Goal: Task Accomplishment & Management: Manage account settings

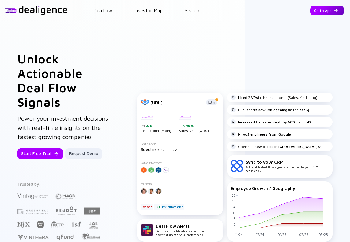
click at [325, 8] on div "Go to App" at bounding box center [327, 10] width 34 height 9
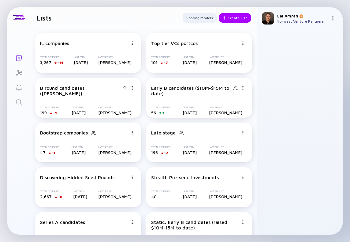
click at [333, 16] on img at bounding box center [332, 18] width 5 height 5
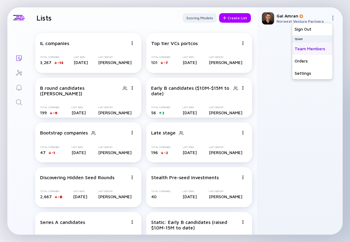
click at [307, 49] on div "Team Members" at bounding box center [312, 49] width 40 height 12
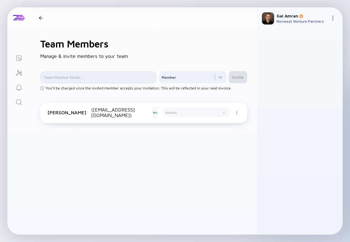
click at [75, 73] on div at bounding box center [98, 77] width 117 height 12
click at [76, 76] on input "text" at bounding box center [98, 77] width 109 height 6
click at [210, 153] on div at bounding box center [143, 172] width 207 height 94
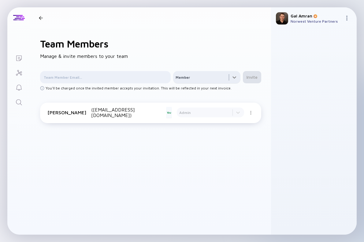
click at [232, 75] on div at bounding box center [206, 77] width 67 height 12
click at [299, 88] on div at bounding box center [314, 131] width 76 height 195
click at [82, 80] on input "text" at bounding box center [105, 77] width 123 height 6
paste input "[EMAIL_ADDRESS][DOMAIN_NAME]"
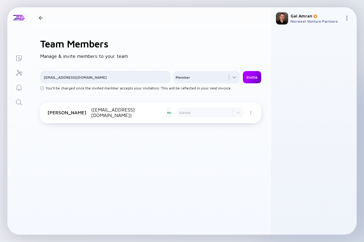
type input "[EMAIL_ADDRESS][DOMAIN_NAME]"
click at [253, 78] on div "Invite" at bounding box center [252, 77] width 18 height 10
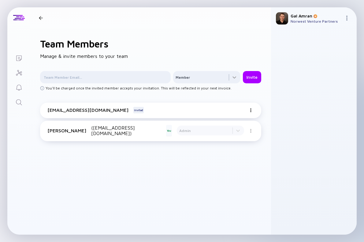
click at [40, 17] on div at bounding box center [41, 18] width 4 height 4
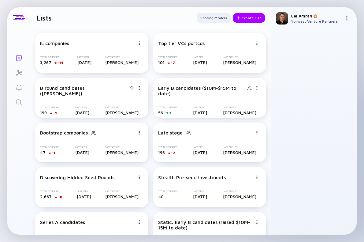
click at [170, 24] on header "Lists Scoring Models Create List" at bounding box center [150, 17] width 241 height 21
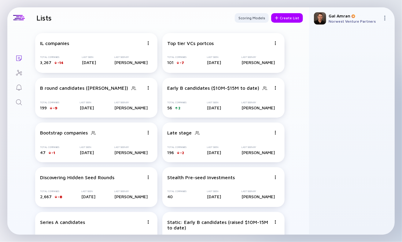
click at [350, 61] on div at bounding box center [352, 131] width 76 height 195
click at [277, 42] on img at bounding box center [276, 43] width 4 height 4
click at [259, 64] on div "Edit List" at bounding box center [254, 66] width 36 height 12
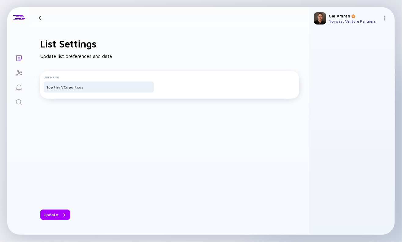
click at [121, 48] on h1 "List Settings" at bounding box center [169, 44] width 259 height 12
click at [74, 50] on div "List Settings Update list preferences and data List Name Top tier VCs portcos U…" at bounding box center [169, 131] width 279 height 206
click at [77, 89] on input "Top tier VCs portcos" at bounding box center [98, 87] width 105 height 6
click at [99, 62] on div "List Settings Update list preferences and data List Name Top tier VCs portcos U…" at bounding box center [169, 131] width 279 height 206
click at [17, 73] on icon "Investor Map" at bounding box center [18, 72] width 7 height 7
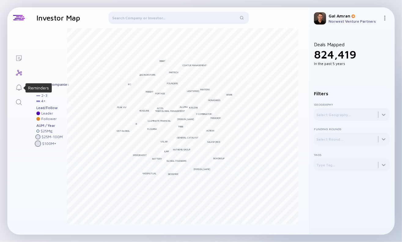
click at [18, 91] on div "Reminders" at bounding box center [18, 88] width 7 height 8
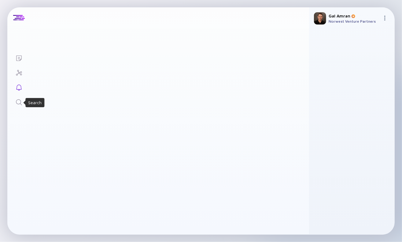
click at [17, 104] on icon "Search" at bounding box center [18, 102] width 7 height 7
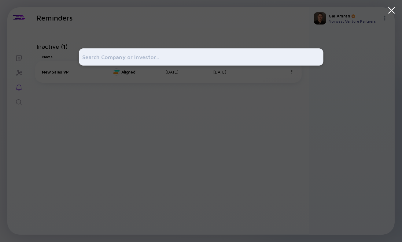
click at [18, 59] on div at bounding box center [201, 121] width 402 height 242
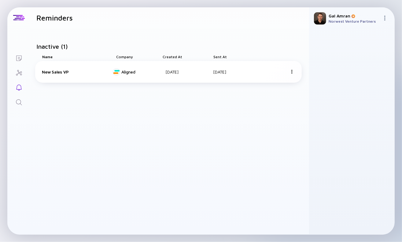
click at [333, 15] on div "[PERSON_NAME]" at bounding box center [354, 15] width 51 height 5
click at [350, 16] on img at bounding box center [385, 18] width 5 height 5
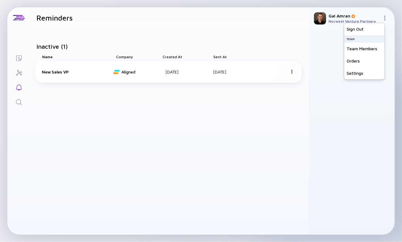
click at [350, 16] on img at bounding box center [385, 18] width 5 height 5
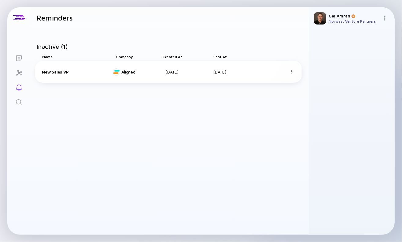
drag, startPoint x: 385, startPoint y: 16, endPoint x: 384, endPoint y: 19, distance: 3.1
click at [350, 16] on img at bounding box center [385, 18] width 5 height 5
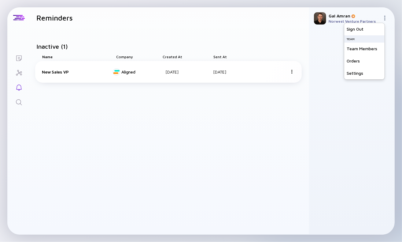
click at [212, 111] on div "Inactive ( 1 ) Name Company Created at [GEOGRAPHIC_DATA] at New Sales VP Aligne…" at bounding box center [169, 131] width 279 height 206
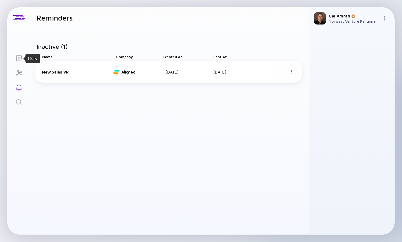
click at [15, 60] on icon "Lists" at bounding box center [18, 57] width 7 height 7
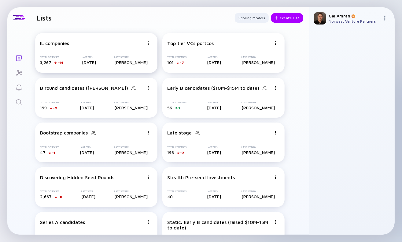
click at [148, 43] on img at bounding box center [149, 43] width 4 height 4
click at [78, 40] on div "IL companies" at bounding box center [92, 43] width 104 height 6
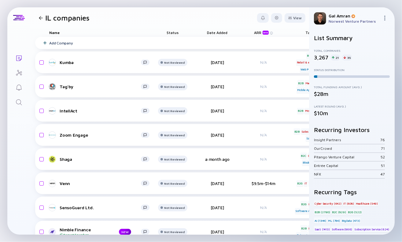
click at [350, 18] on img at bounding box center [385, 18] width 5 height 5
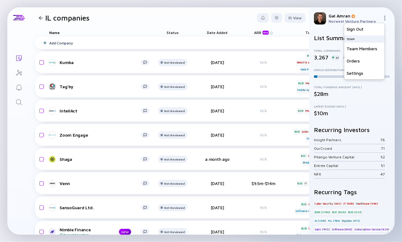
drag, startPoint x: 118, startPoint y: 18, endPoint x: 98, endPoint y: 16, distance: 19.7
click at [118, 18] on header "IL companies View" at bounding box center [169, 17] width 279 height 21
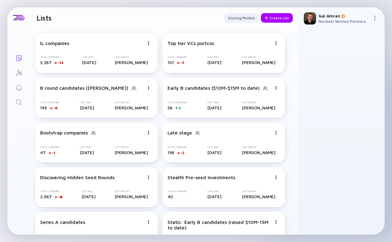
click at [350, 47] on div at bounding box center [341, 131] width 76 height 195
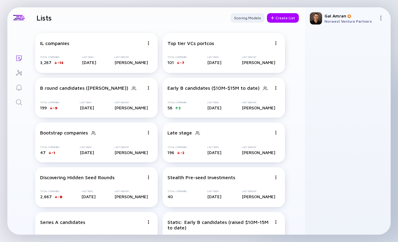
click at [350, 52] on div at bounding box center [348, 131] width 76 height 195
click at [350, 17] on img at bounding box center [380, 18] width 5 height 5
click at [245, 4] on div "Invitation Sent Lists Lists Scoring Models Create List IL companies Total Compa…" at bounding box center [199, 121] width 398 height 242
